Goal: Navigation & Orientation: Find specific page/section

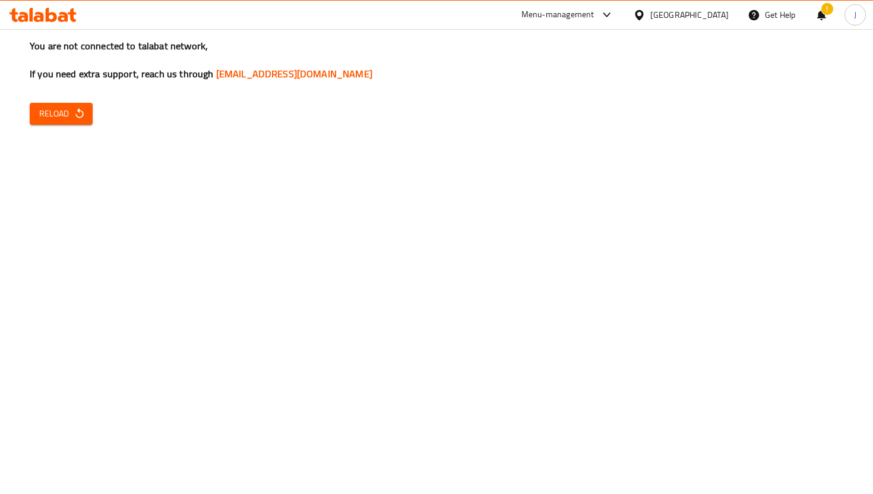
click at [56, 114] on span "Reload" at bounding box center [61, 113] width 44 height 15
